Goal: Find contact information: Find contact information

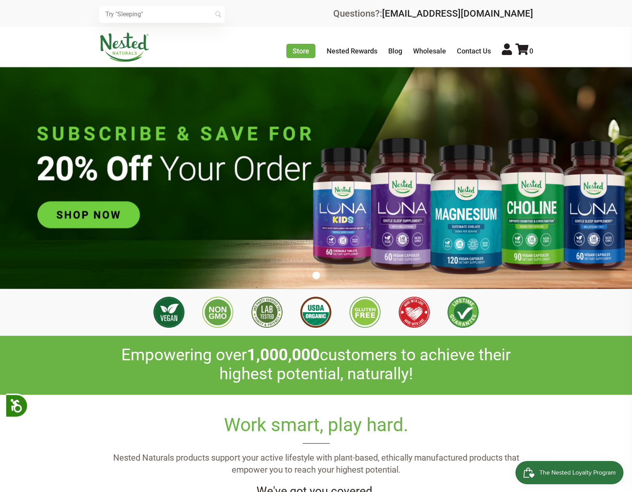
scroll to position [0, 409]
click at [479, 50] on link "Contact Us" at bounding box center [474, 51] width 34 height 8
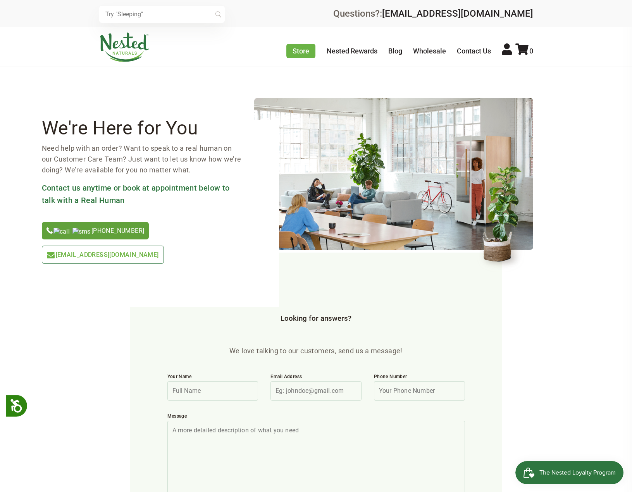
click at [84, 230] on span "[PHONE_NUMBER]" at bounding box center [98, 230] width 91 height 7
drag, startPoint x: 538, startPoint y: 14, endPoint x: 412, endPoint y: 12, distance: 126.0
click at [412, 12] on div "× Recommended Products Previous 150 4.9 [PERSON_NAME] Gentle Sleep Supplement $…" at bounding box center [316, 13] width 632 height 27
copy link "[EMAIL_ADDRESS][DOMAIN_NAME]"
